Goal: Check status

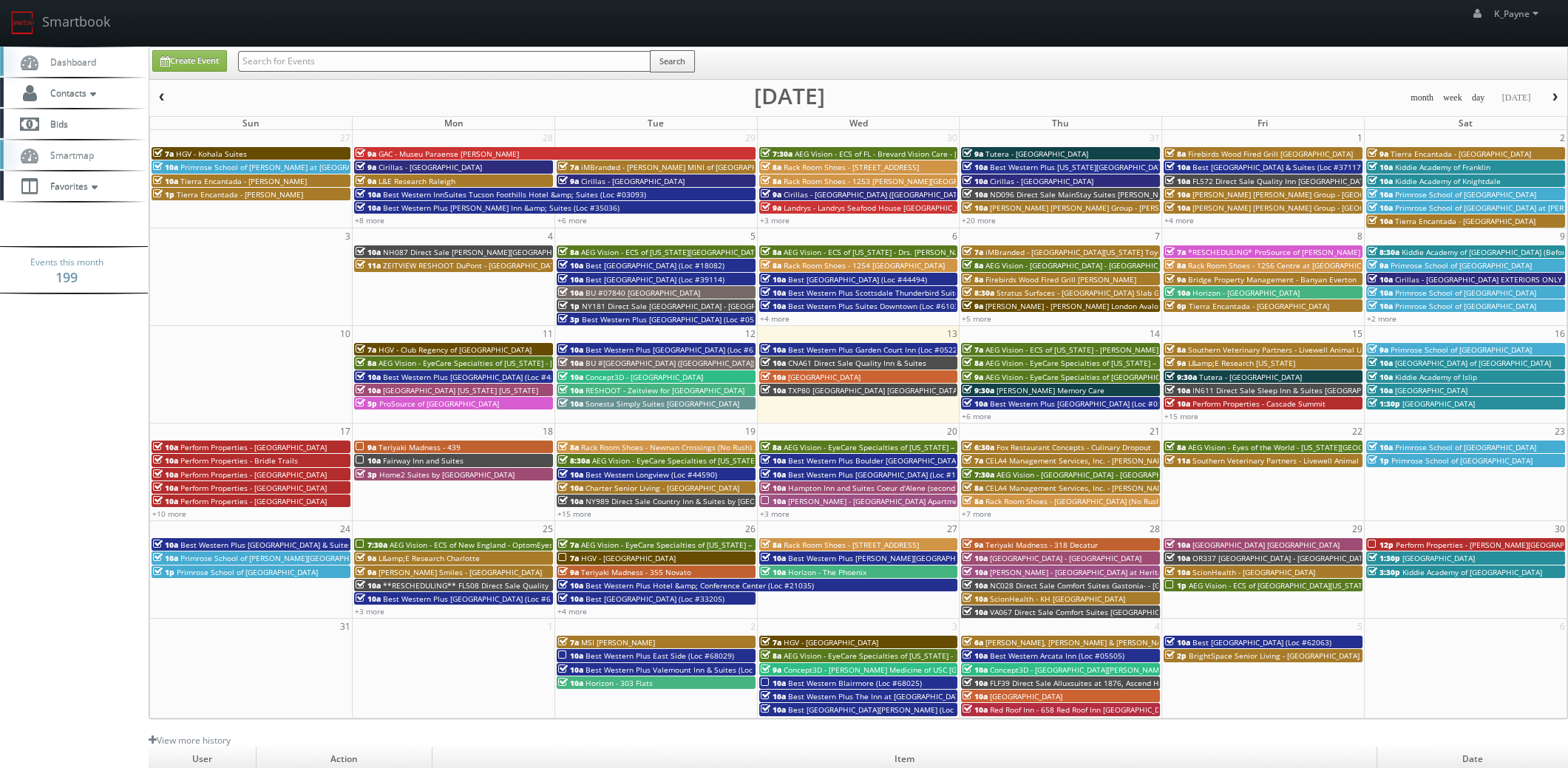
click at [301, 61] on input "text" at bounding box center [444, 61] width 412 height 21
type input "txl81"
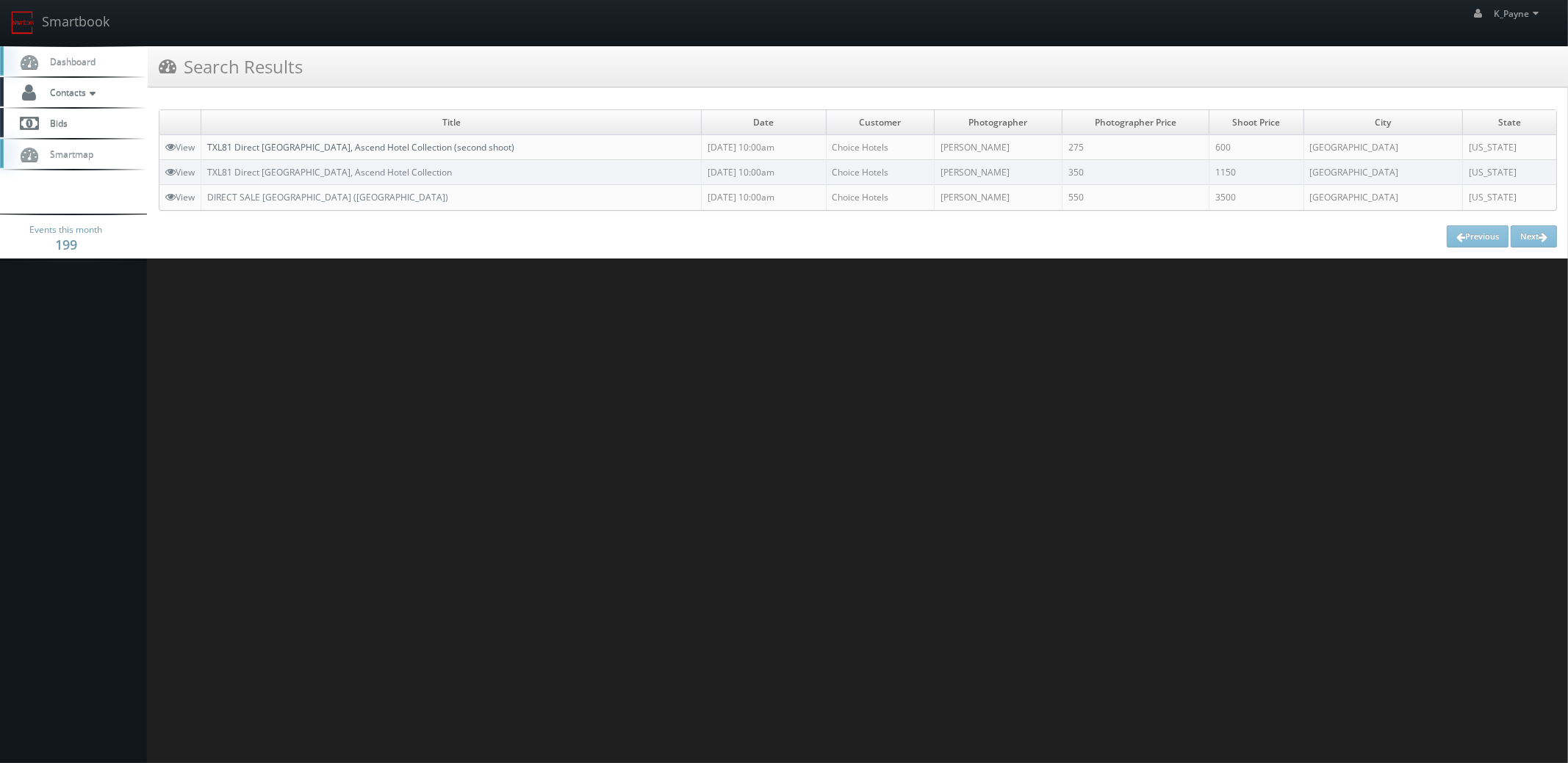
click at [510, 148] on link "TXL81 Direct [GEOGRAPHIC_DATA], Ascend Hotel Collection (second shoot)" at bounding box center [361, 147] width 307 height 13
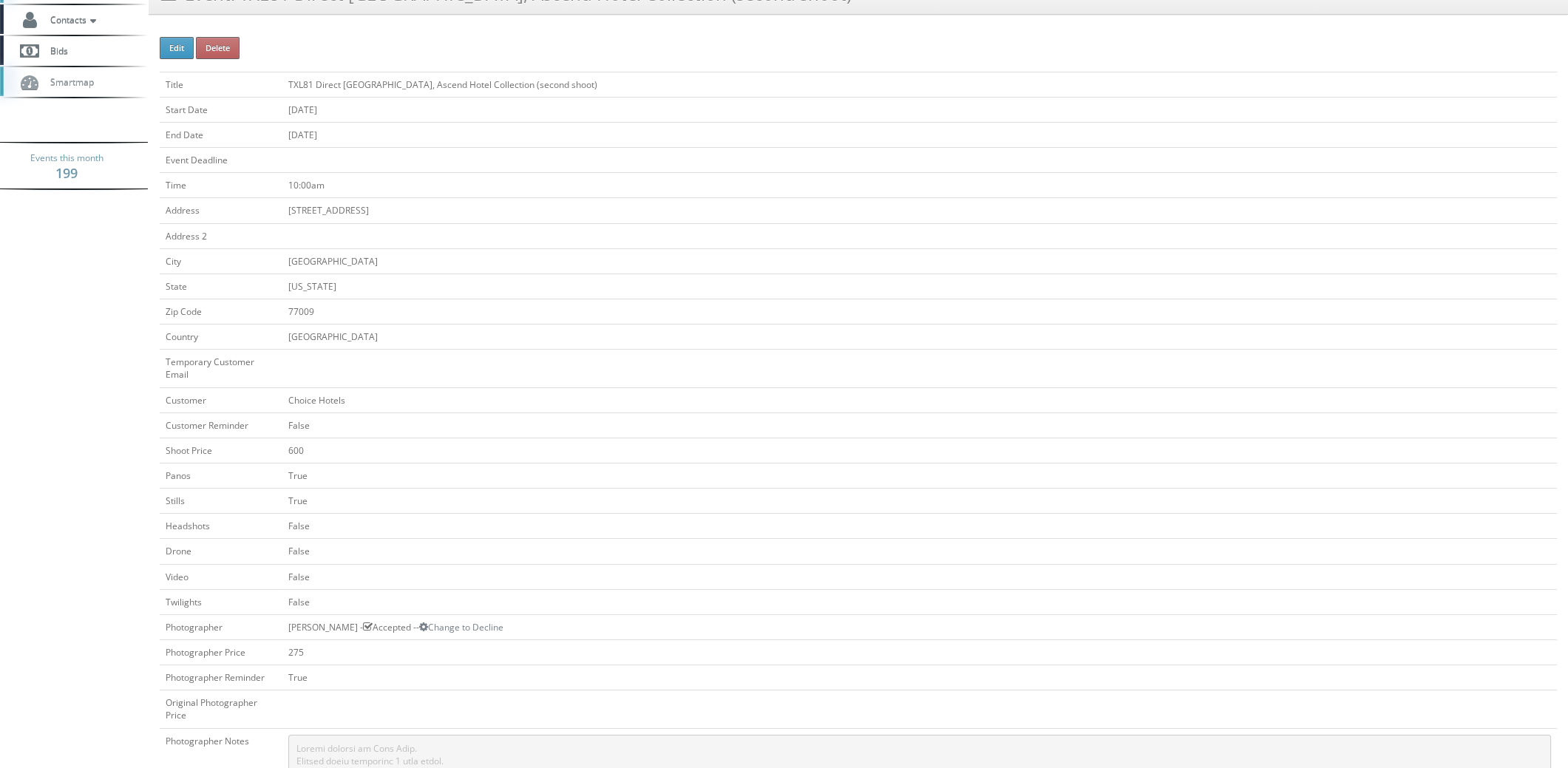
scroll to position [517, 0]
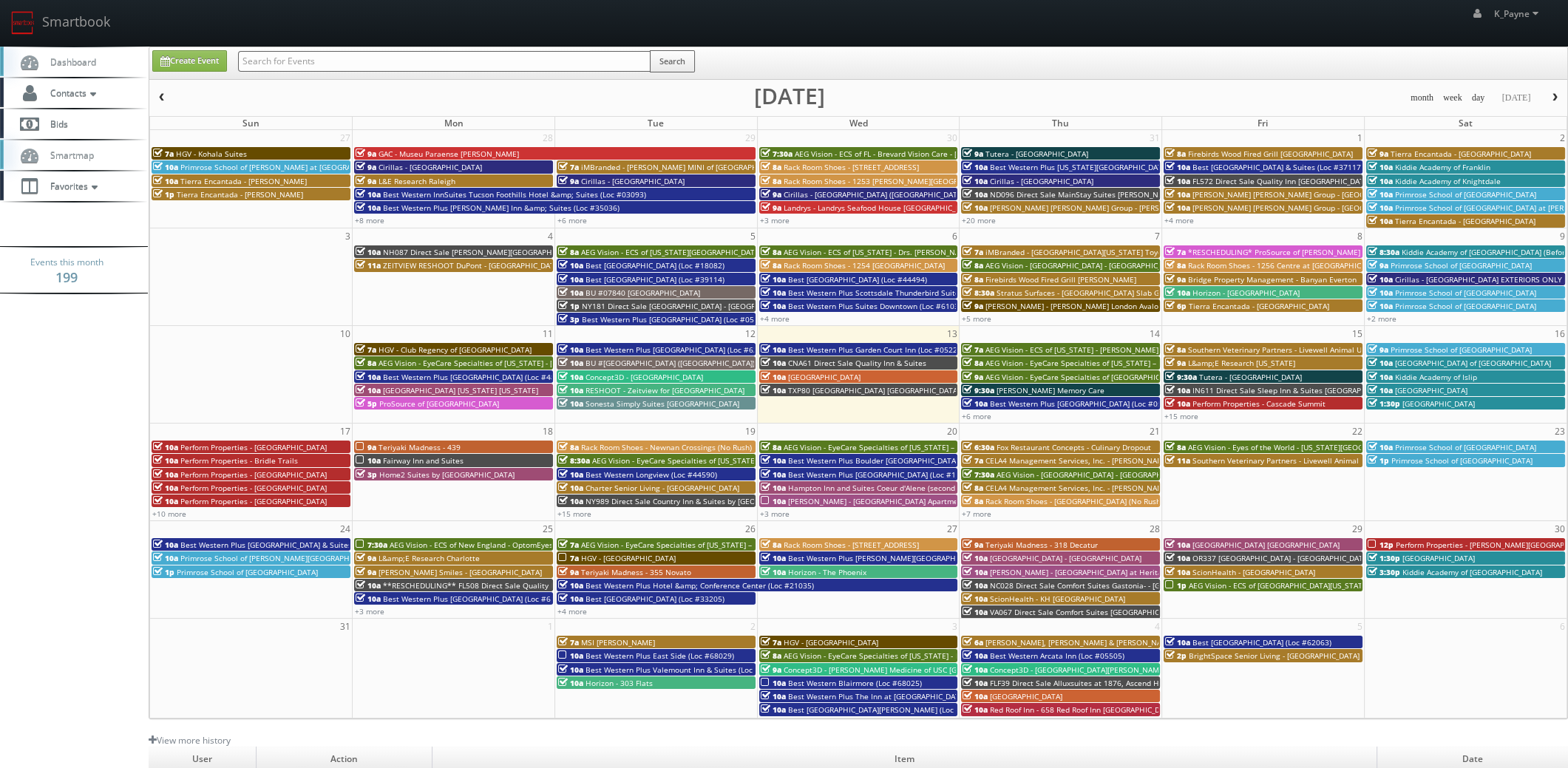
click at [291, 62] on input "text" at bounding box center [444, 61] width 412 height 21
paste input "Heights House Hotel, Ascend Hotel Collection"
type input "Heights House Hotel, Ascend Hotel Collection"
click at [682, 61] on button "Search" at bounding box center [672, 62] width 45 height 23
